Goal: Navigation & Orientation: Find specific page/section

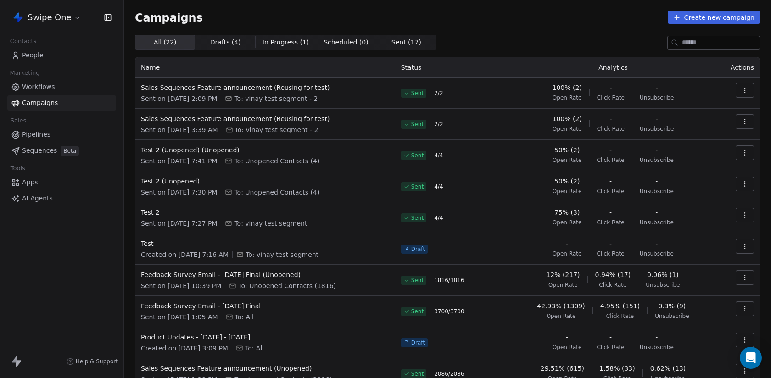
click at [28, 51] on span "People" at bounding box center [33, 56] width 22 height 10
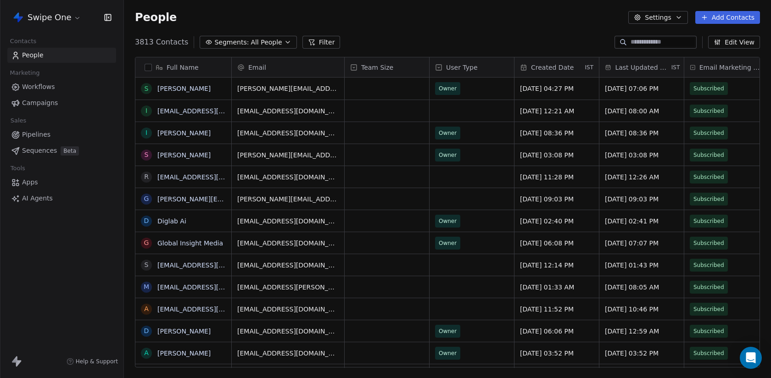
scroll to position [333, 647]
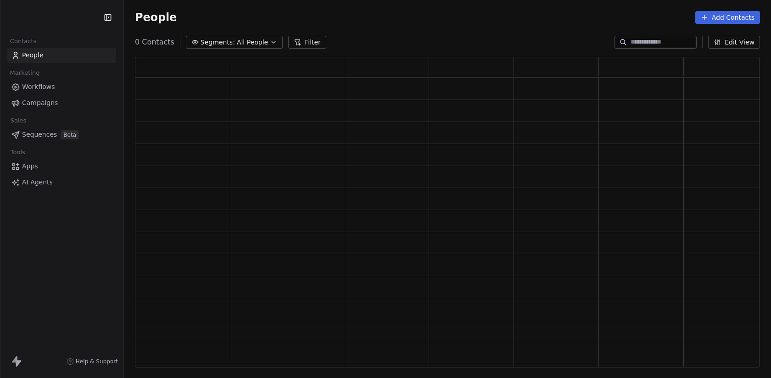
scroll to position [311, 625]
